Goal: Find specific page/section: Find specific page/section

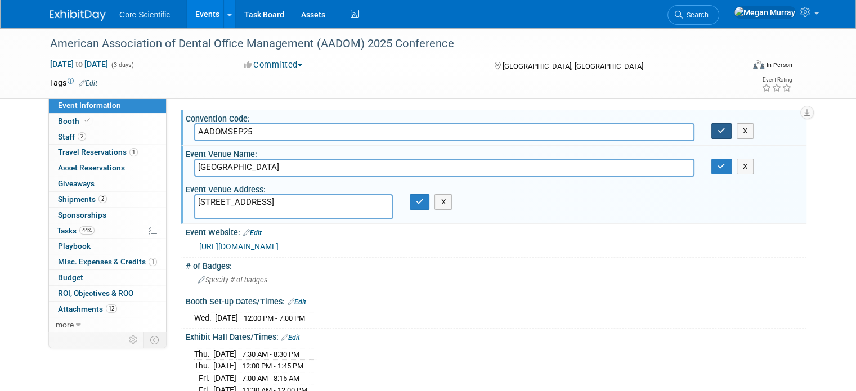
click at [423, 131] on button "button" at bounding box center [721, 131] width 20 height 16
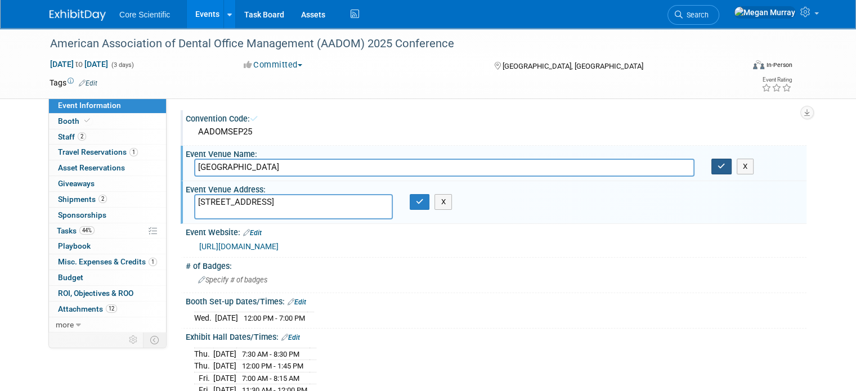
click at [423, 160] on button "button" at bounding box center [721, 167] width 20 height 16
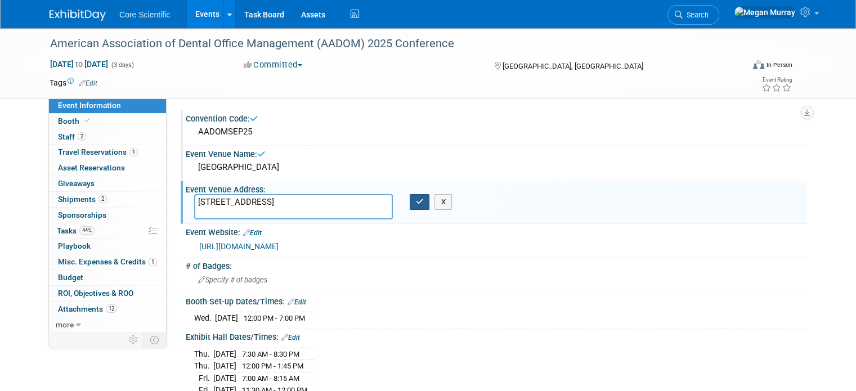
click at [422, 168] on button "button" at bounding box center [420, 202] width 20 height 16
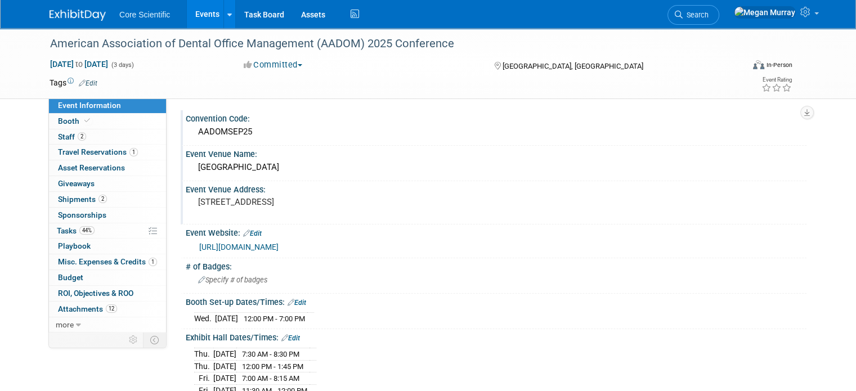
click at [200, 24] on link "Events" at bounding box center [207, 14] width 41 height 28
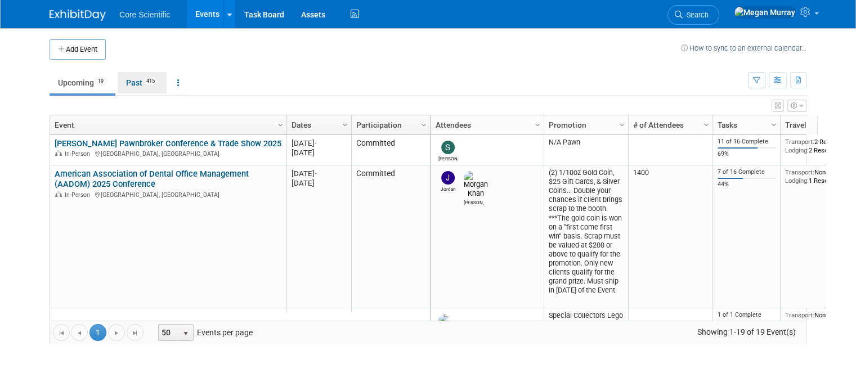
click at [143, 80] on span "415" at bounding box center [150, 81] width 15 height 8
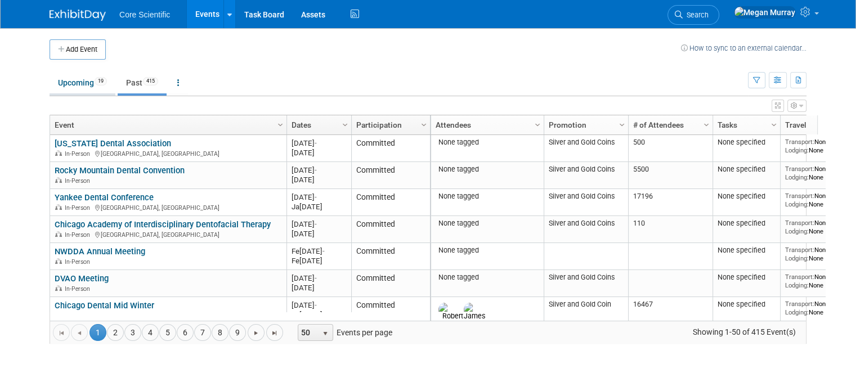
click at [77, 80] on link "Upcoming 19" at bounding box center [83, 82] width 66 height 21
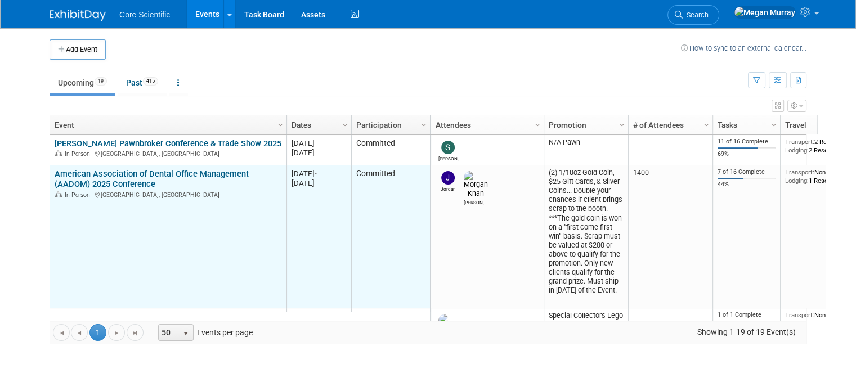
click at [140, 176] on link "American Association of Dental Office Management (AADOM) 2025 Conference" at bounding box center [152, 179] width 194 height 21
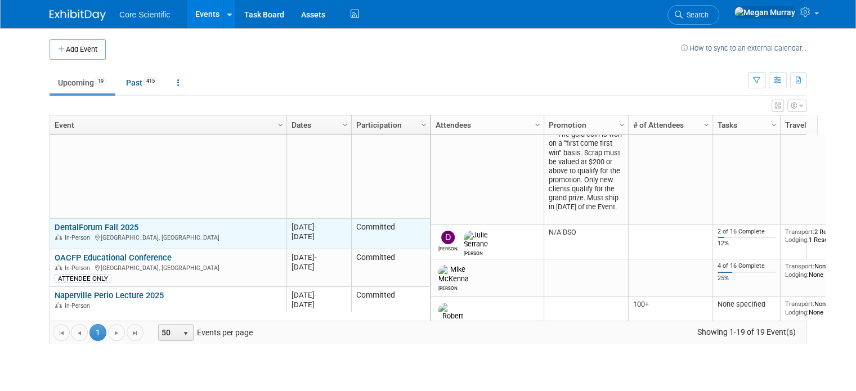
scroll to position [203, 0]
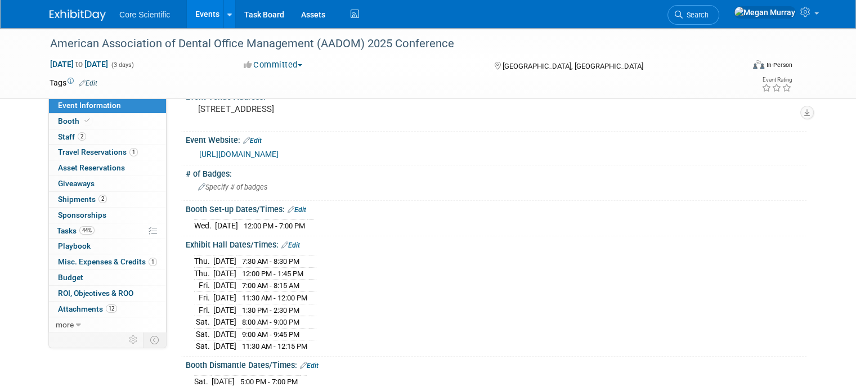
scroll to position [56, 0]
